Goal: Task Accomplishment & Management: Manage account settings

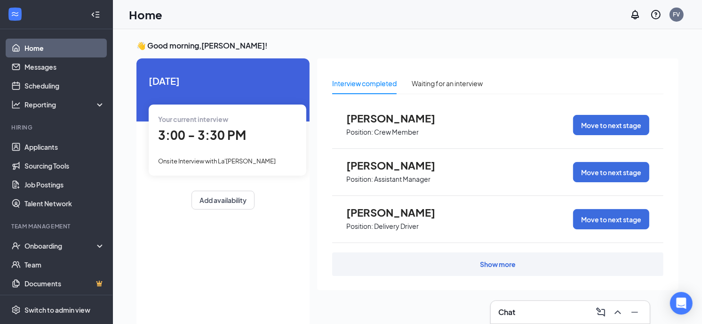
click at [236, 161] on span "Onsite Interview with La'[PERSON_NAME]" at bounding box center [217, 161] width 118 height 8
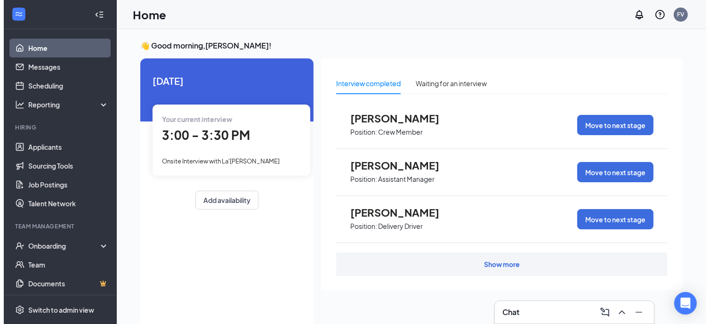
scroll to position [3, 0]
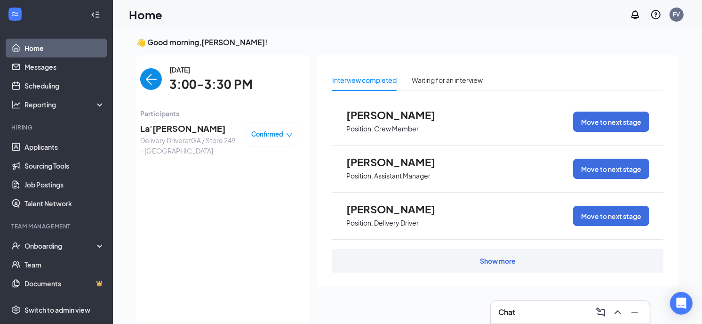
click at [185, 126] on span "La'[PERSON_NAME]" at bounding box center [189, 128] width 99 height 13
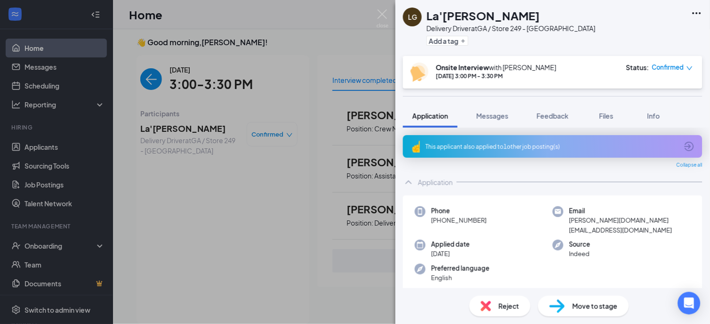
click at [515, 146] on div "This applicant also applied to 1 other job posting(s)" at bounding box center [552, 147] width 252 height 8
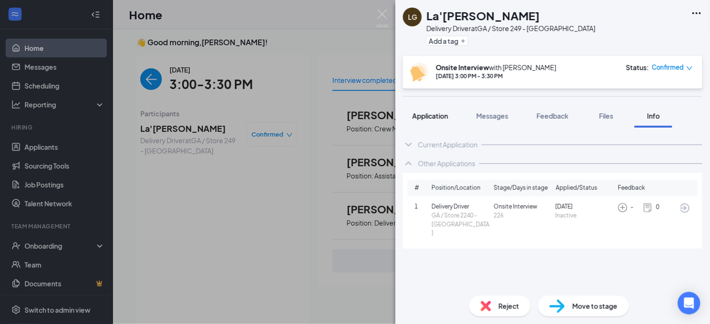
click at [412, 116] on span "Application" at bounding box center [430, 116] width 36 height 8
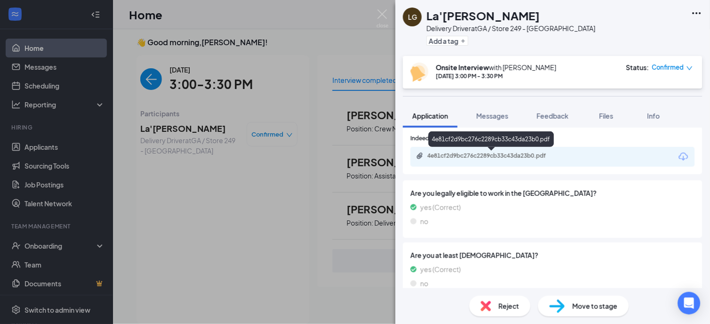
scroll to position [471, 0]
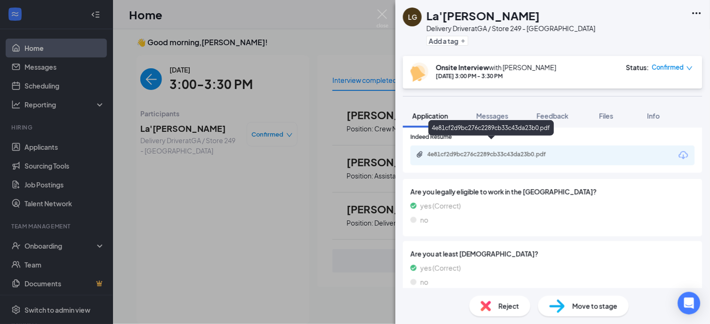
click at [565, 151] on div "4e81cf2d9bc276c2289cb33c43da23b0.pdf" at bounding box center [492, 155] width 153 height 8
